Goal: Task Accomplishment & Management: Complete application form

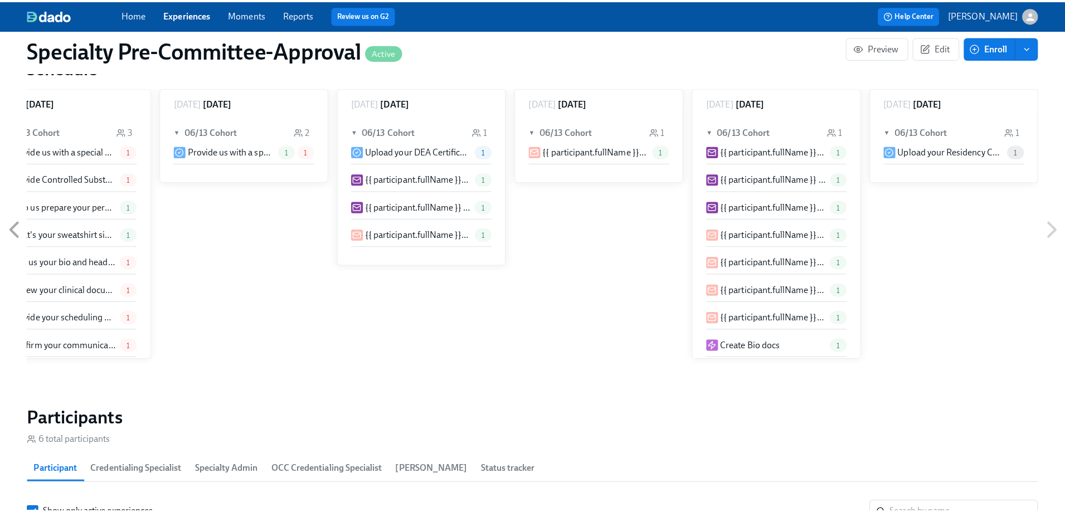
scroll to position [1561, 0]
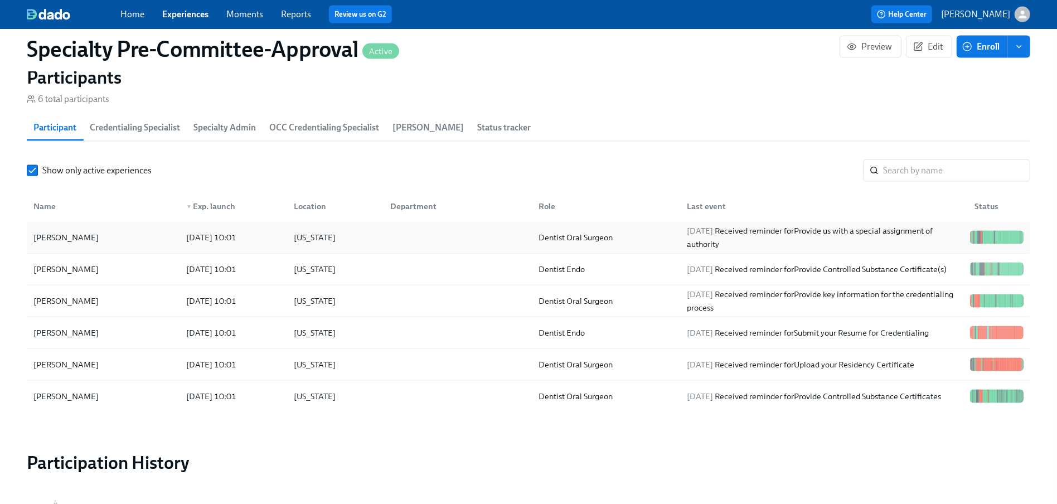
click at [71, 240] on div "[PERSON_NAME]" at bounding box center [66, 237] width 74 height 13
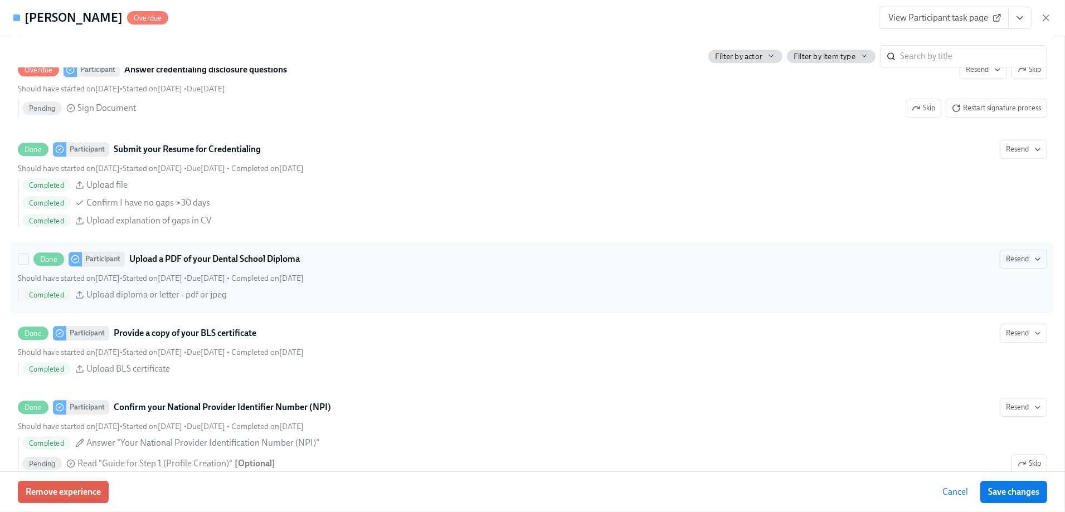
scroll to position [4403, 0]
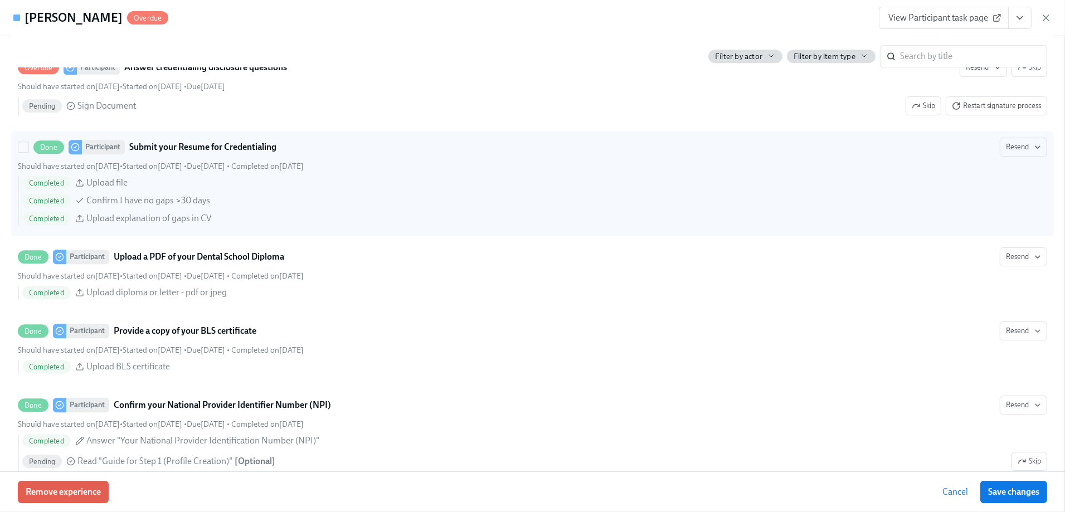
click at [98, 185] on span "Upload file" at bounding box center [106, 183] width 41 height 12
click at [28, 152] on input "Done Participant Submit your Resume for Credentialing Resend Should have starte…" at bounding box center [23, 147] width 10 height 10
checkbox input "true"
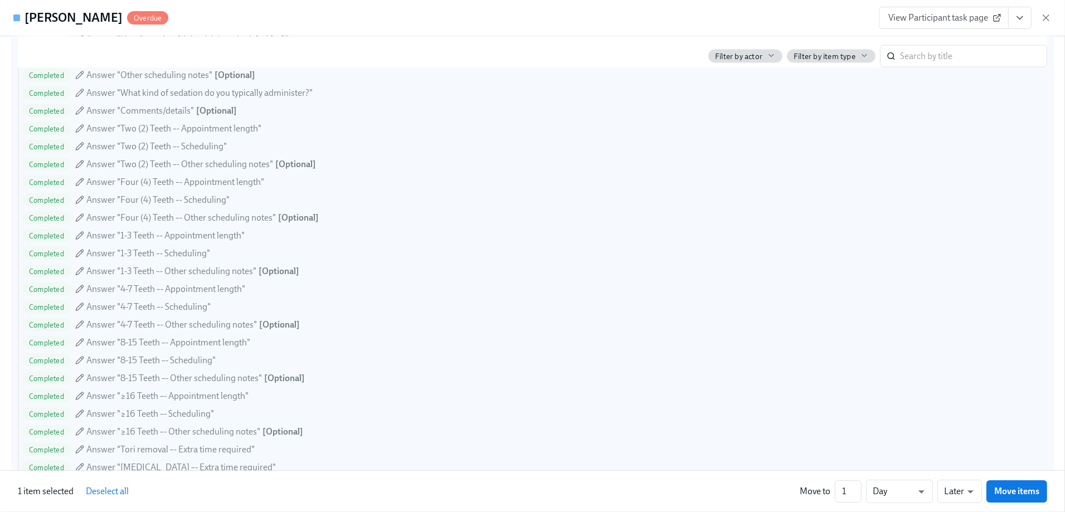
scroll to position [2109, 0]
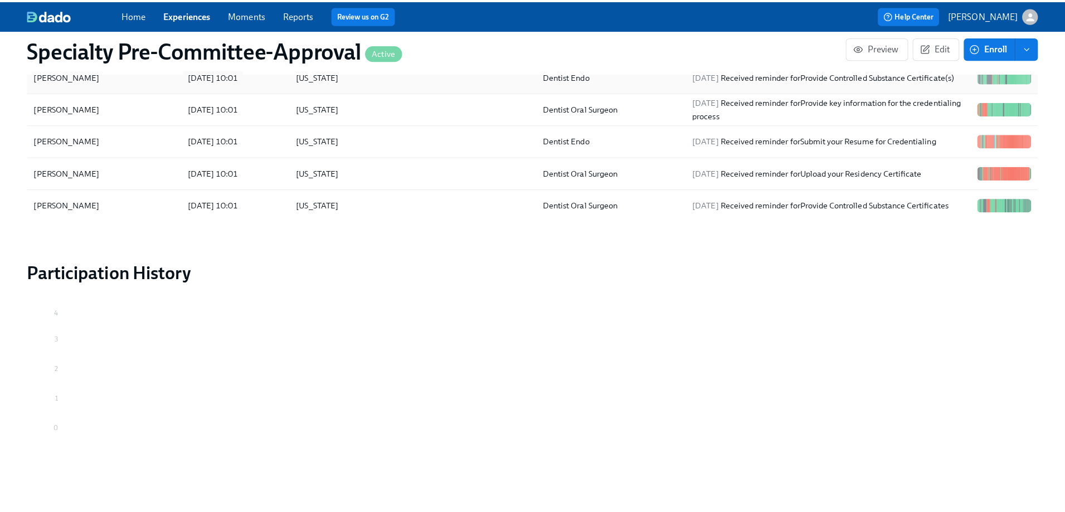
scroll to position [1594, 0]
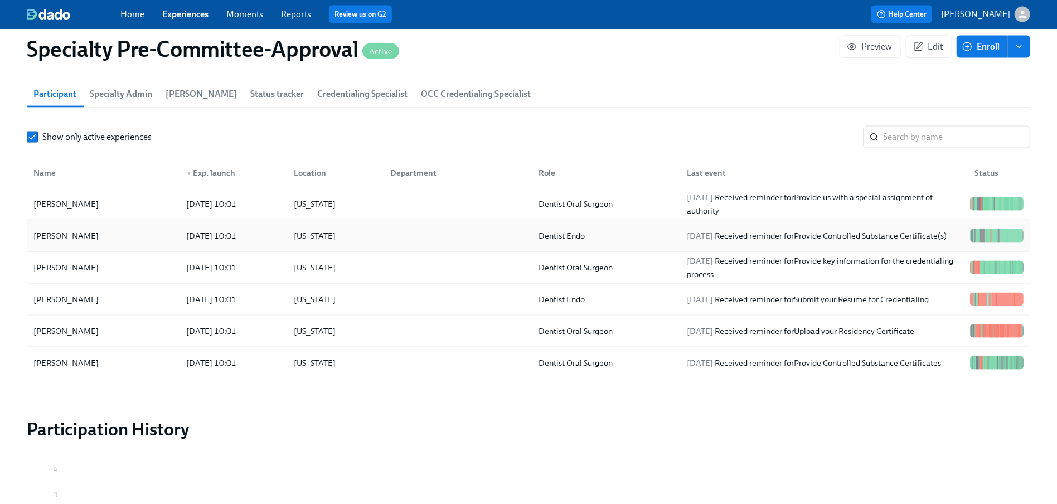
click at [84, 242] on div "[PERSON_NAME]" at bounding box center [66, 235] width 74 height 13
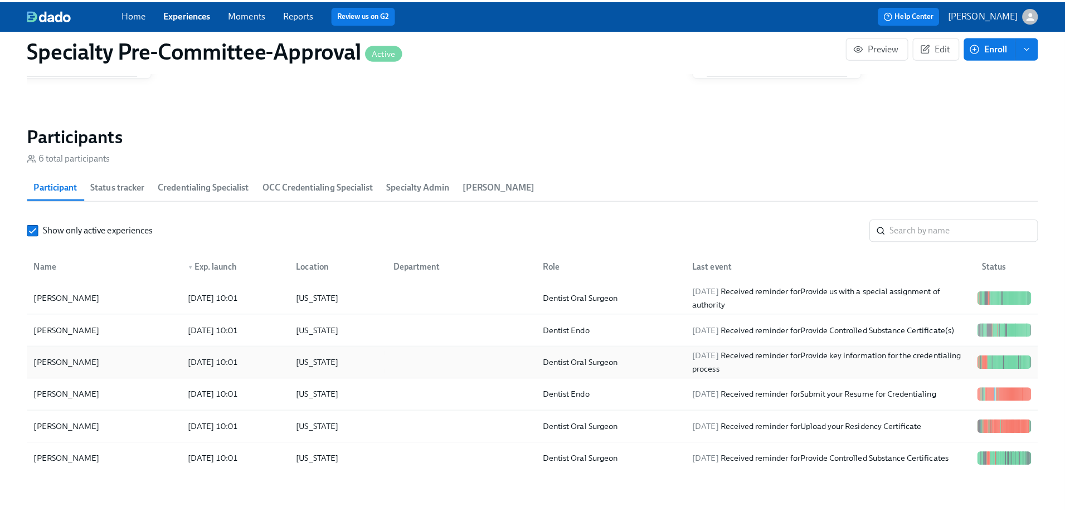
scroll to position [1505, 0]
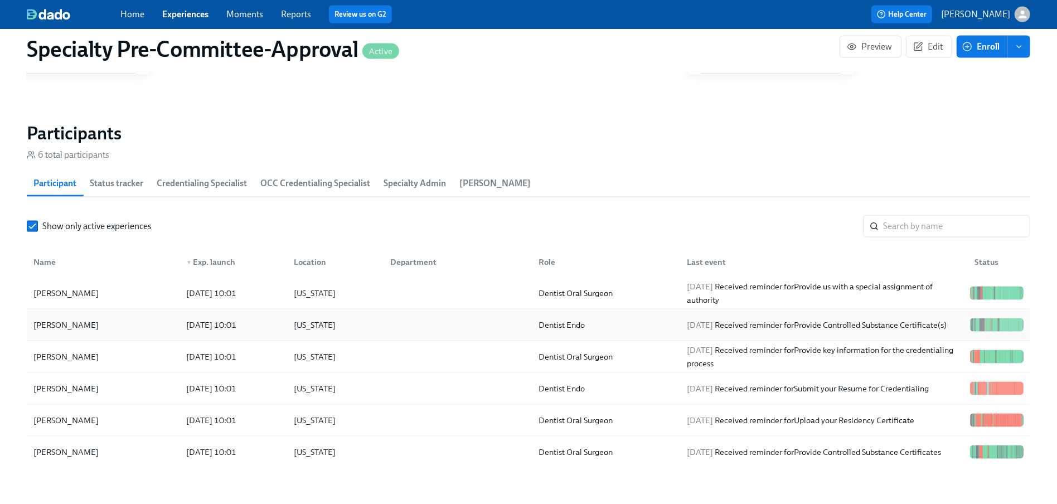
click at [80, 332] on div "[PERSON_NAME]" at bounding box center [66, 324] width 74 height 13
